Goal: Information Seeking & Learning: Learn about a topic

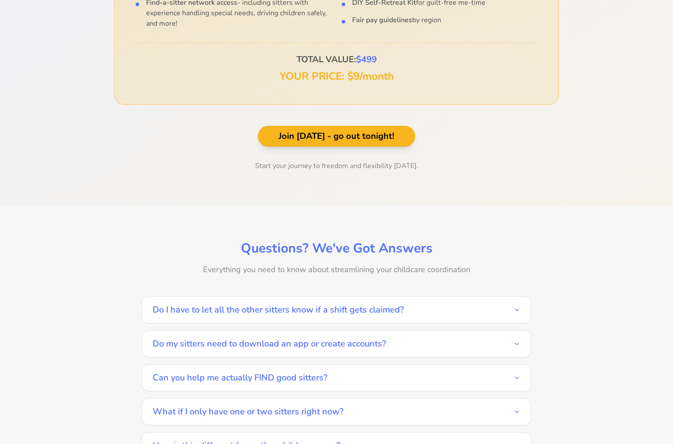
scroll to position [1290, 0]
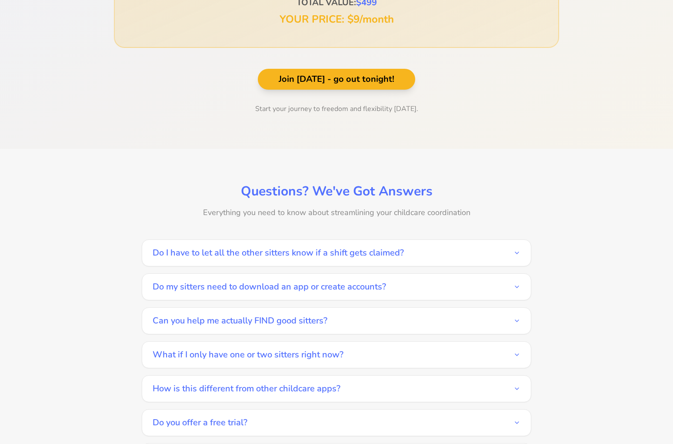
click at [496, 242] on button "Do I have to let all the other sitters know if a shift gets claimed?" at bounding box center [337, 253] width 368 height 26
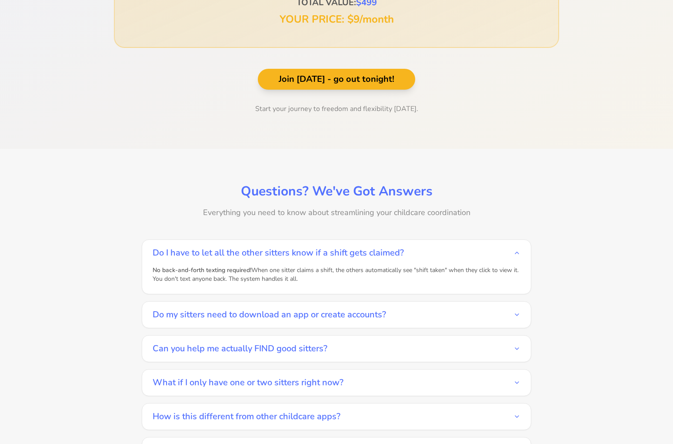
click at [449, 337] on button "Can you help me actually FIND good sitters?" at bounding box center [337, 348] width 368 height 26
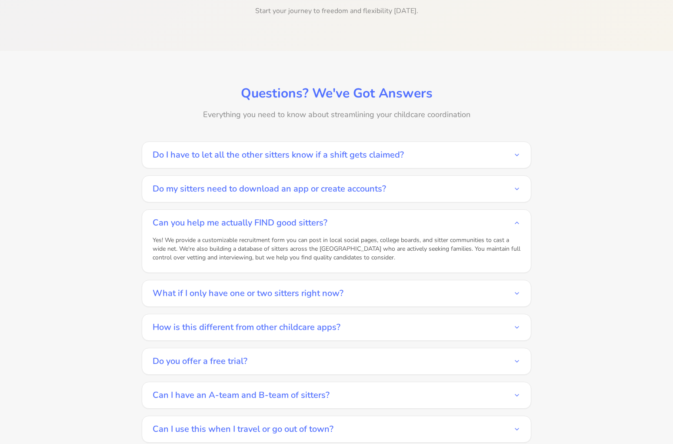
scroll to position [1398, 0]
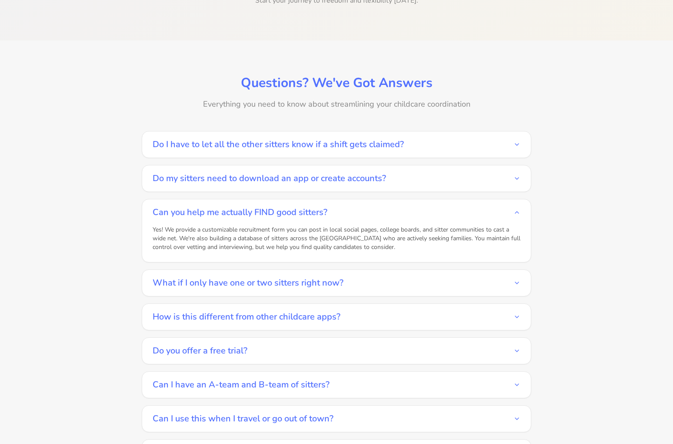
drag, startPoint x: 334, startPoint y: 199, endPoint x: 153, endPoint y: 198, distance: 181.0
click at [153, 199] on button "Can you help me actually FIND good sitters?" at bounding box center [337, 212] width 368 height 26
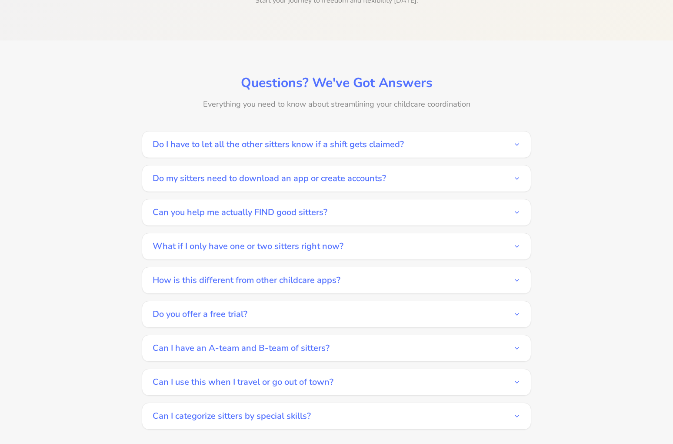
click at [160, 200] on button "Can you help me actually FIND good sitters?" at bounding box center [337, 212] width 368 height 26
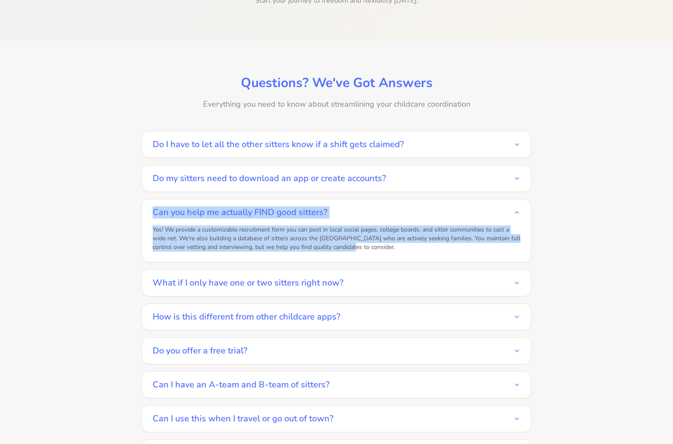
drag, startPoint x: 149, startPoint y: 201, endPoint x: 372, endPoint y: 243, distance: 227.5
click at [372, 243] on div "Can you help me actually FIND good sitters? Yes! We provide a customizable recr…" at bounding box center [337, 231] width 390 height 64
copy div "Can you help me actually FIND good sitters? Yes! We provide a customizable recr…"
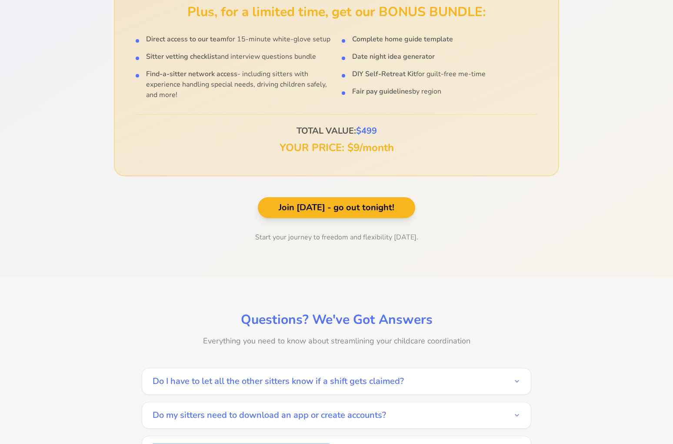
scroll to position [1021, 0]
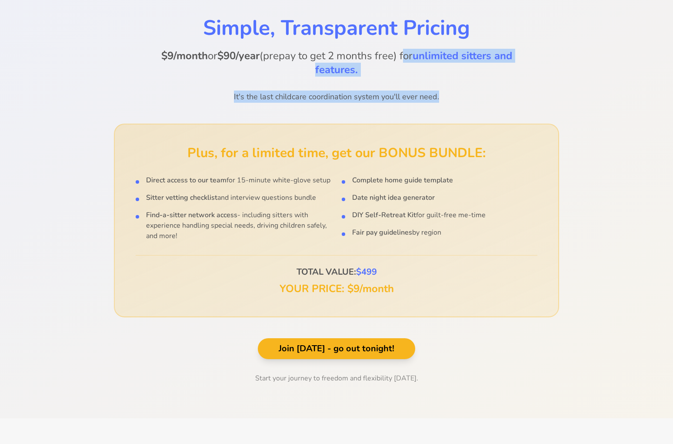
drag, startPoint x: 437, startPoint y: 87, endPoint x: 401, endPoint y: 48, distance: 53.6
click at [401, 49] on div "$9/month or $90/year (prepay to get 2 months free) for unlimited sitters and fe…" at bounding box center [337, 76] width 390 height 54
copy div "for unlimited sitters and features. It's the last childcare coordination system…"
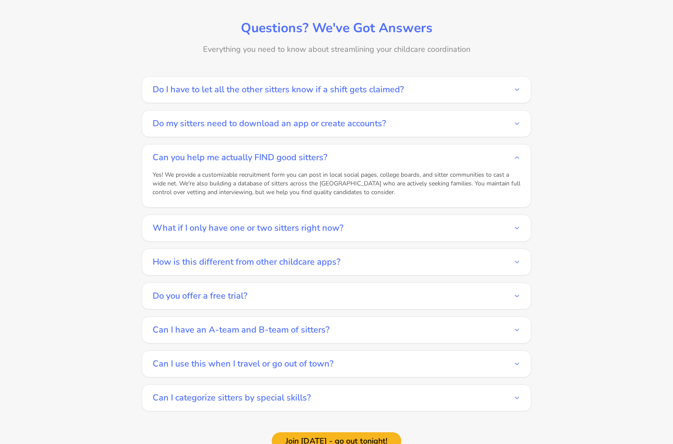
scroll to position [1837, 0]
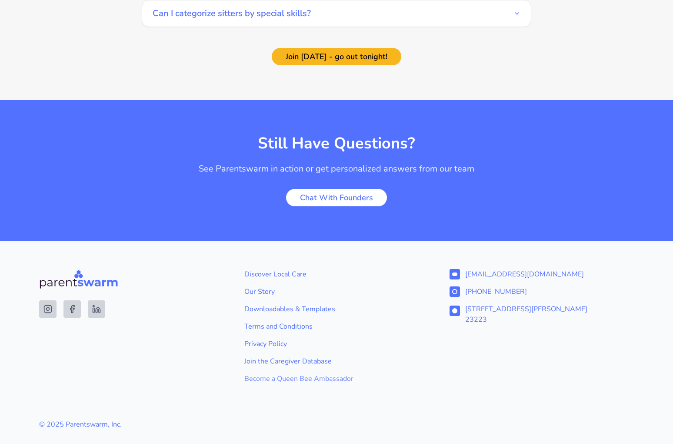
click at [310, 373] on link "Become a Queen Bee Ambassador" at bounding box center [336, 378] width 184 height 10
